Goal: Task Accomplishment & Management: Use online tool/utility

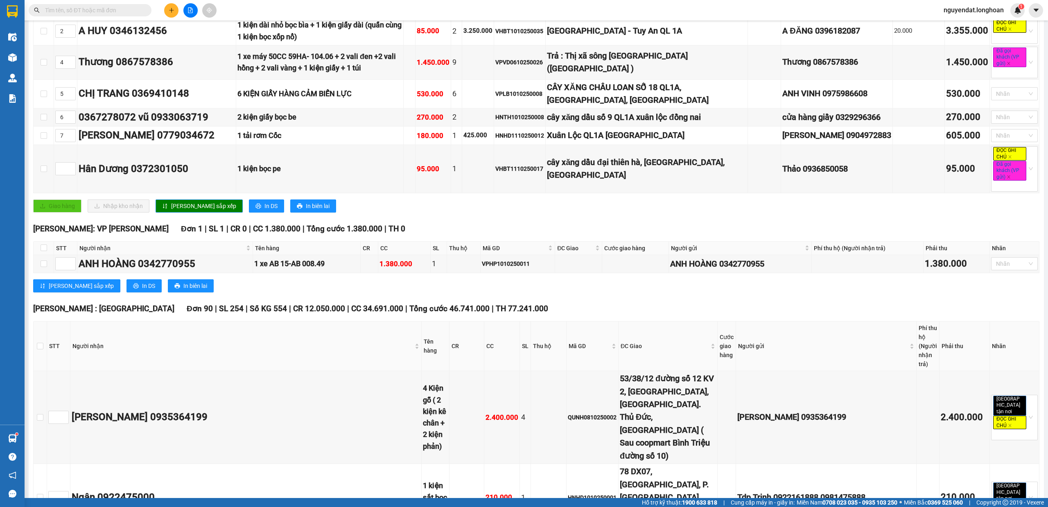
scroll to position [5228, 0]
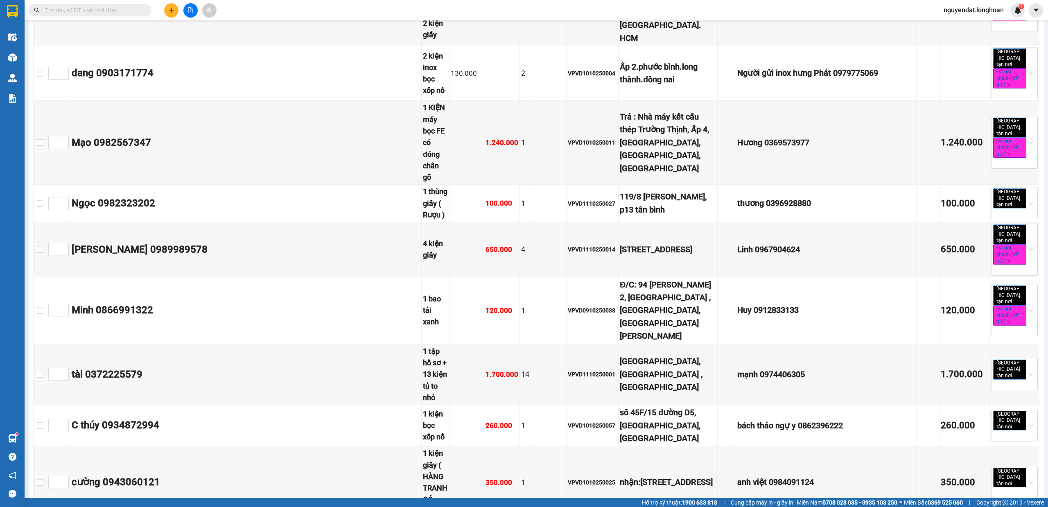
scroll to position [0, 0]
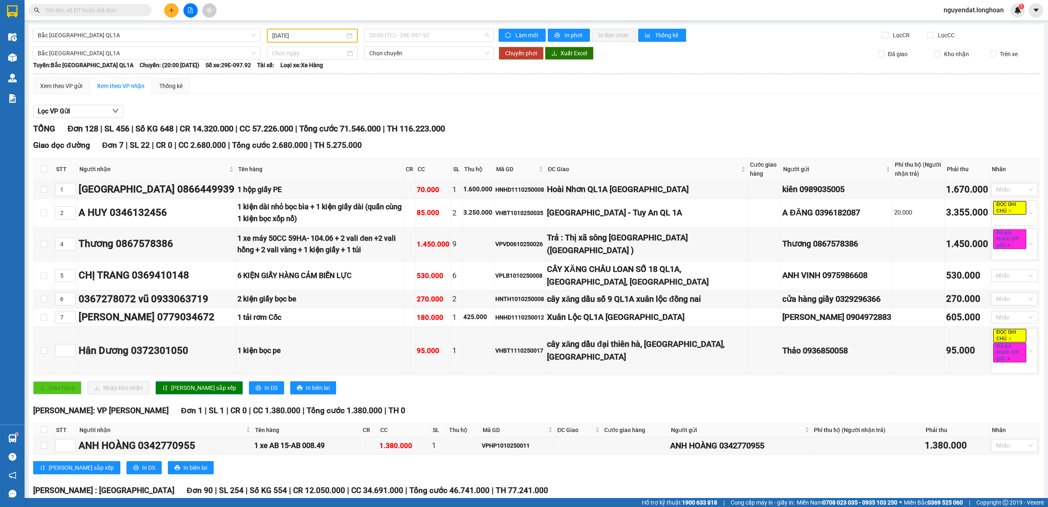
drag, startPoint x: 410, startPoint y: 30, endPoint x: 426, endPoint y: 46, distance: 22.3
click at [411, 30] on span "20:00 (TC) - 29E-097.92" at bounding box center [429, 35] width 120 height 12
click at [422, 75] on div "23:00 (TC) - 29H-954.95" at bounding box center [398, 77] width 64 height 9
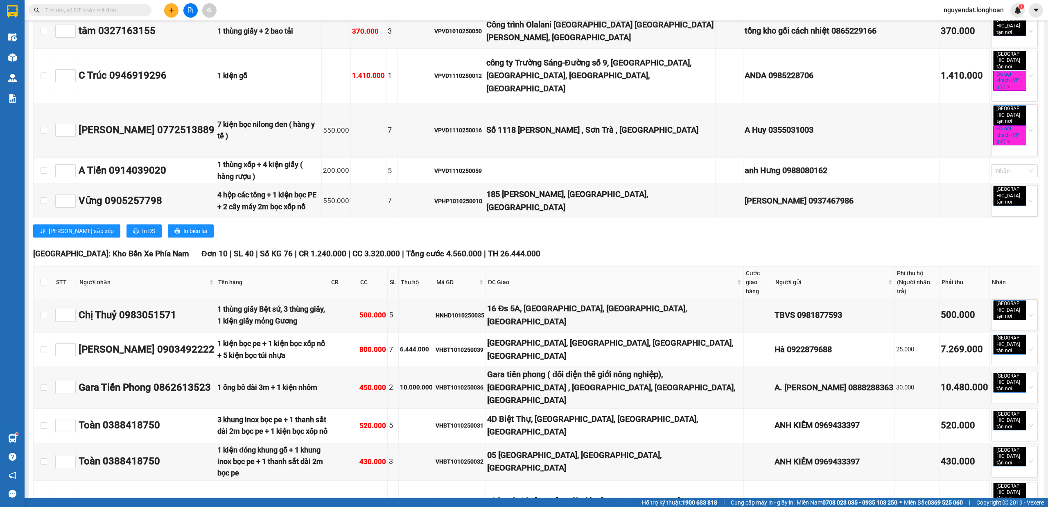
scroll to position [1650, 0]
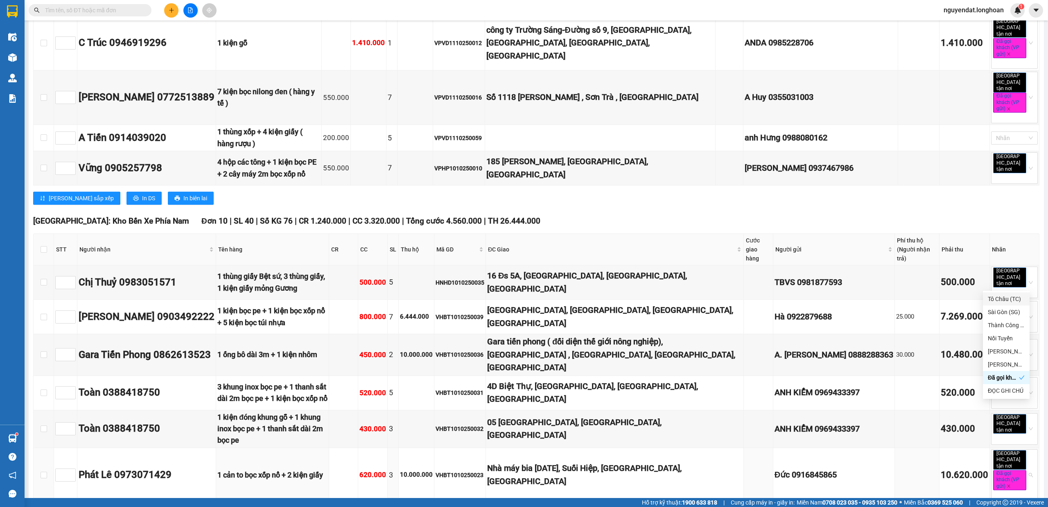
drag, startPoint x: 993, startPoint y: 288, endPoint x: 785, endPoint y: 314, distance: 209.1
drag, startPoint x: 785, startPoint y: 314, endPoint x: 633, endPoint y: 38, distance: 314.8
click at [633, 192] on div "[PERSON_NAME] sắp xếp In DS In biên lai" at bounding box center [536, 198] width 1006 height 13
click at [43, 279] on input "checkbox" at bounding box center [44, 282] width 7 height 7
checkbox input "true"
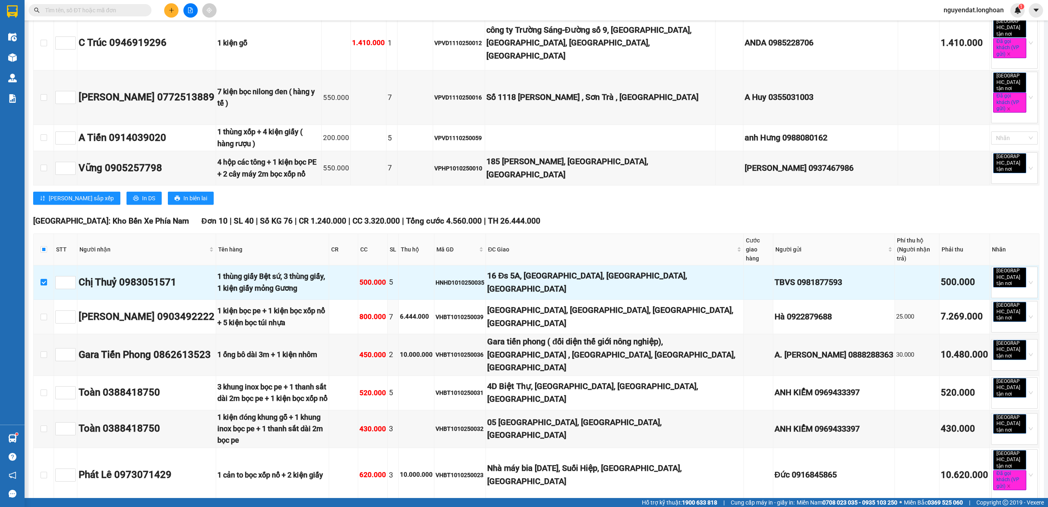
scroll to position [1741, 0]
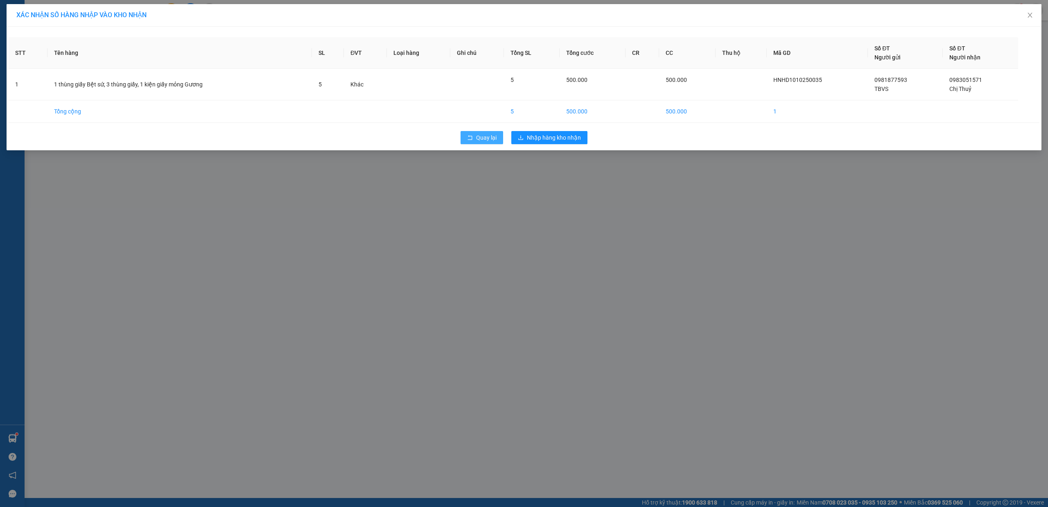
click at [487, 136] on span "Quay lại" at bounding box center [486, 137] width 20 height 9
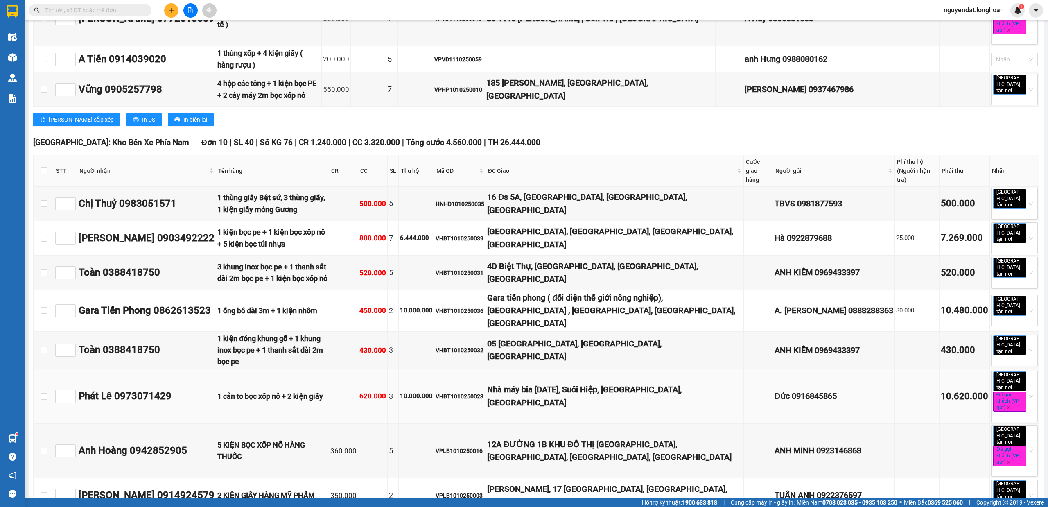
scroll to position [1546, 0]
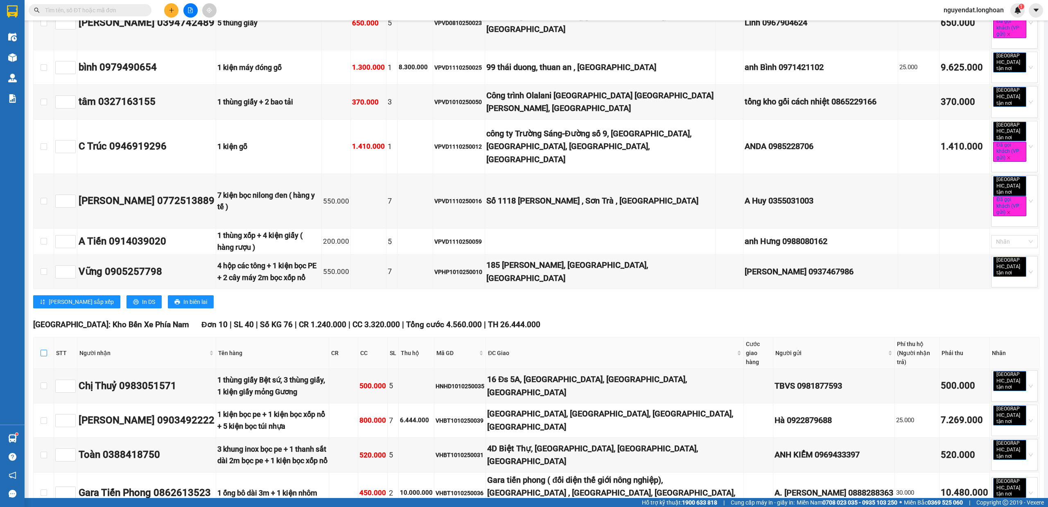
click at [42, 350] on input "checkbox" at bounding box center [44, 353] width 7 height 7
checkbox input "true"
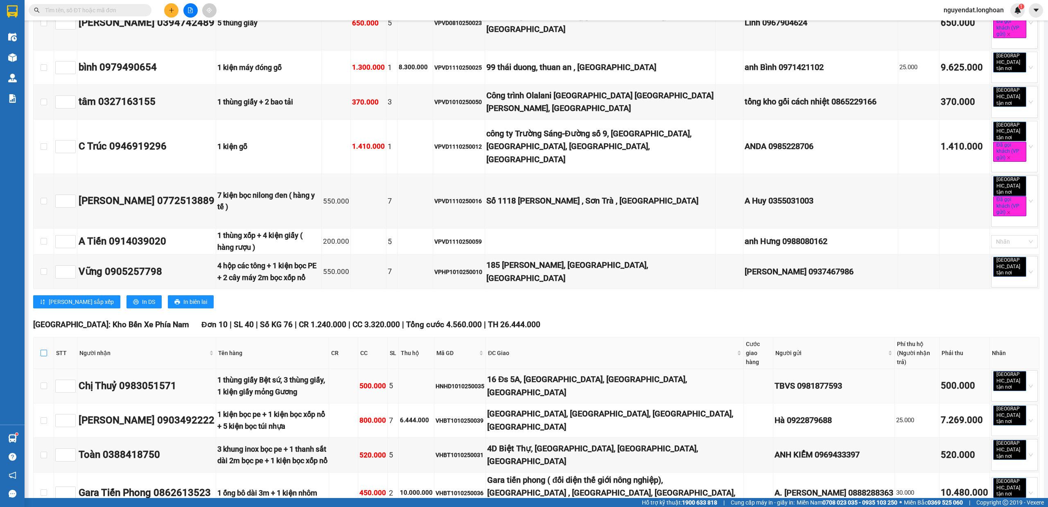
checkbox input "true"
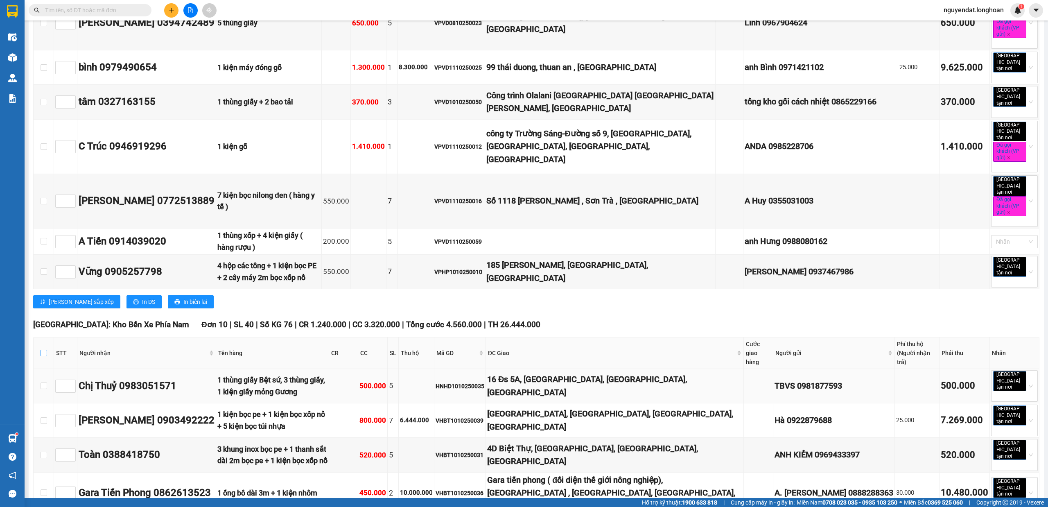
checkbox input "true"
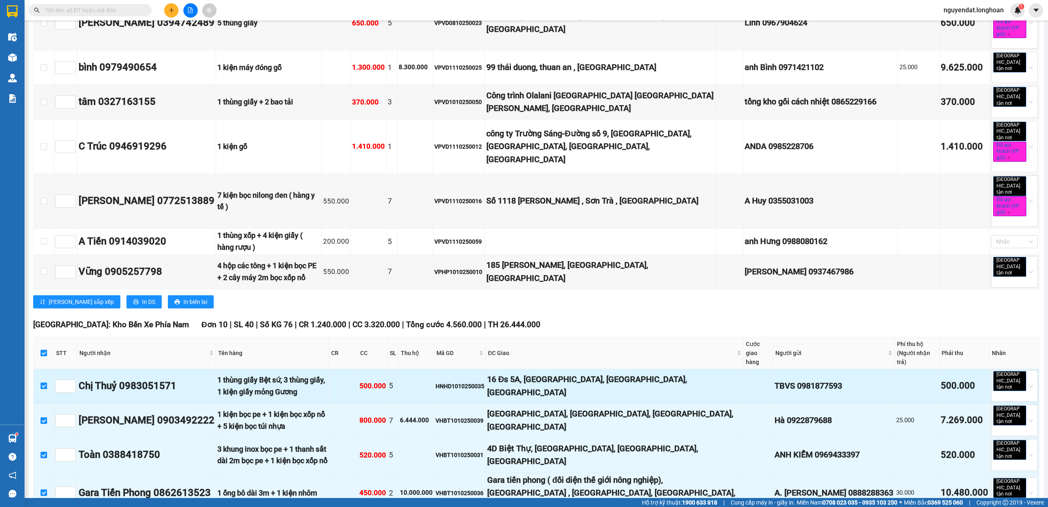
click at [45, 382] on input "checkbox" at bounding box center [44, 385] width 7 height 7
checkbox input "false"
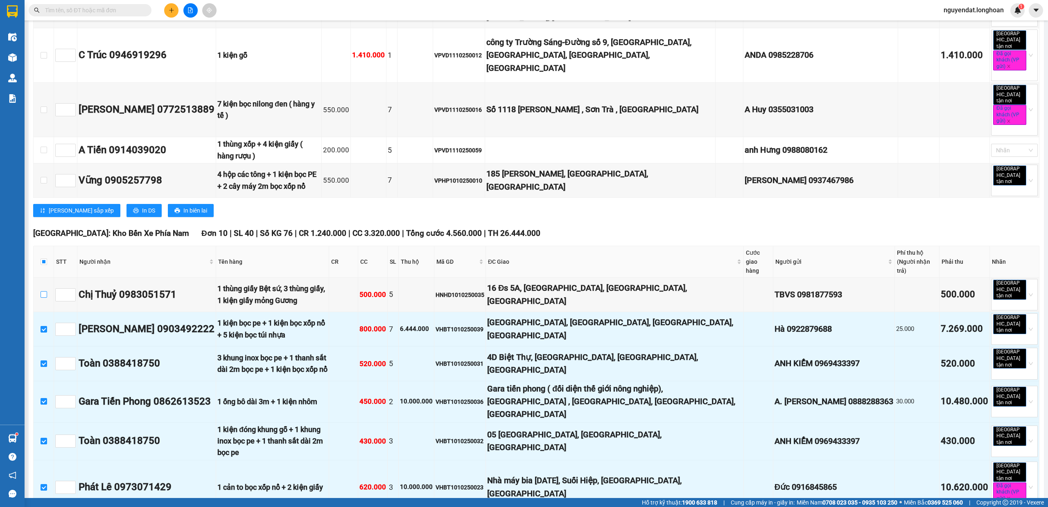
scroll to position [1819, 0]
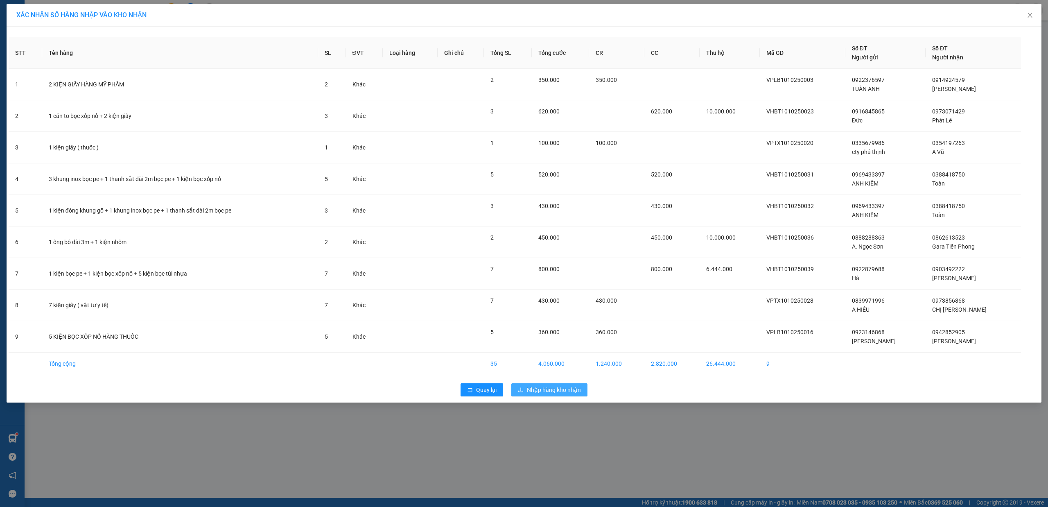
click at [537, 392] on span "Nhập hàng kho nhận" at bounding box center [554, 389] width 54 height 9
